Goal: Task Accomplishment & Management: Manage account settings

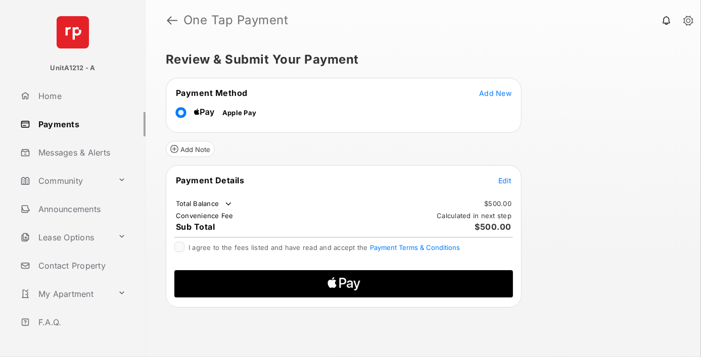
click at [496, 93] on span "Add New" at bounding box center [495, 93] width 32 height 9
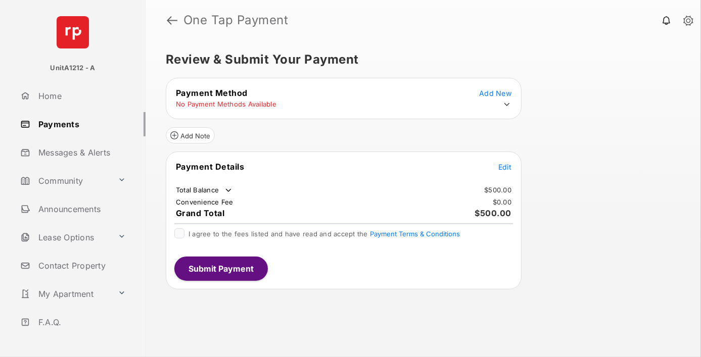
click at [507, 104] on icon at bounding box center [506, 104] width 9 height 9
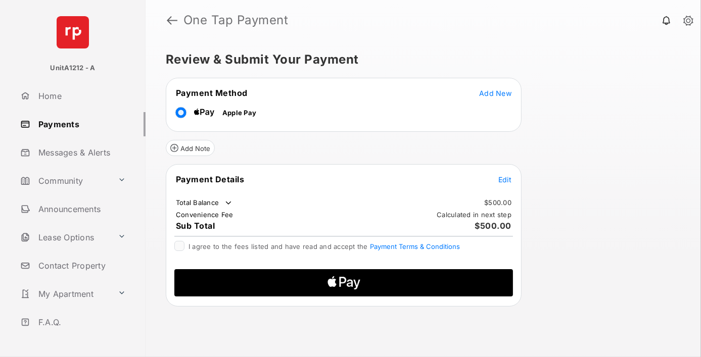
click at [505, 178] on span "Edit" at bounding box center [504, 179] width 13 height 9
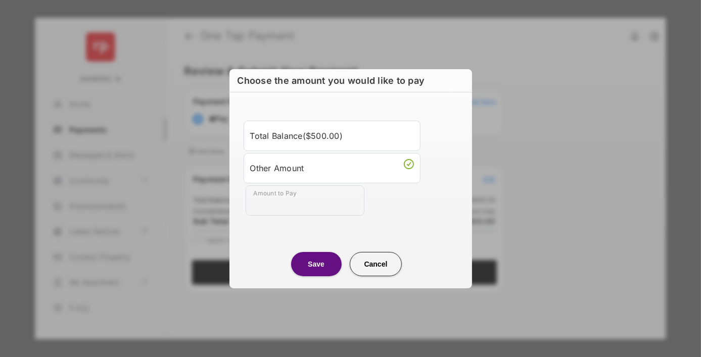
click at [332, 168] on div "Other Amount" at bounding box center [332, 168] width 164 height 17
type input "***"
click at [316, 264] on button "Save" at bounding box center [316, 264] width 51 height 24
